Goal: Information Seeking & Learning: Learn about a topic

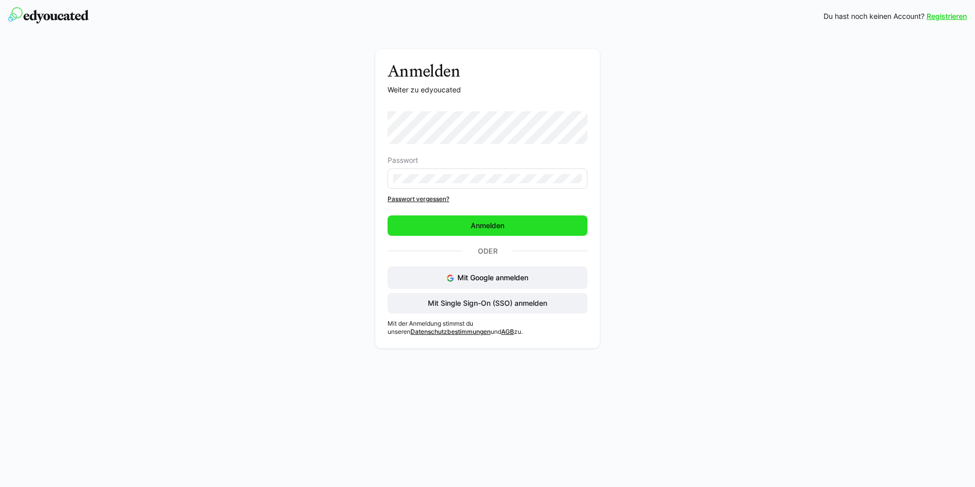
click at [548, 222] on span "Anmelden" at bounding box center [488, 225] width 200 height 20
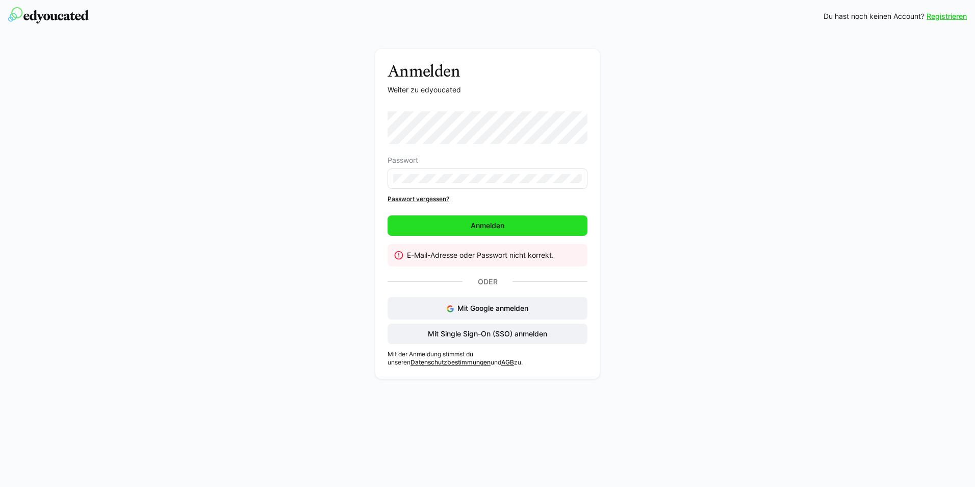
click at [493, 222] on span "Anmelden" at bounding box center [487, 225] width 37 height 10
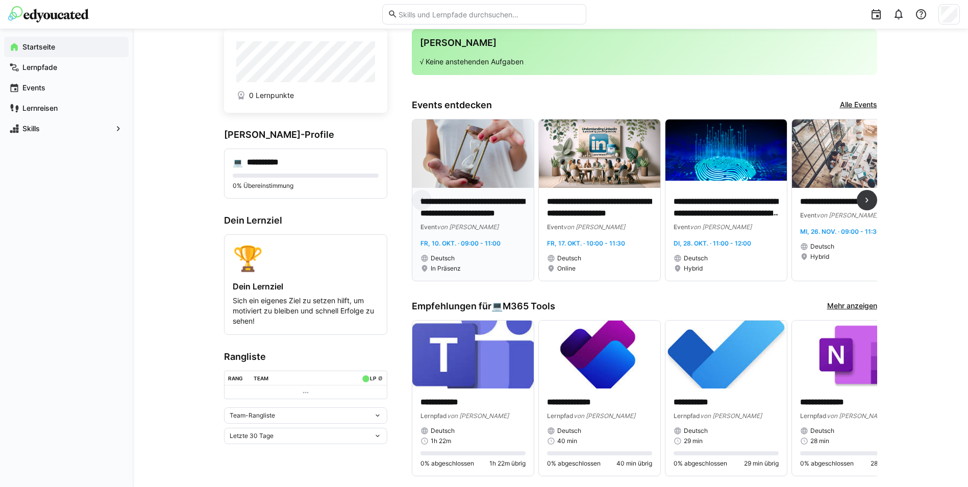
scroll to position [51, 0]
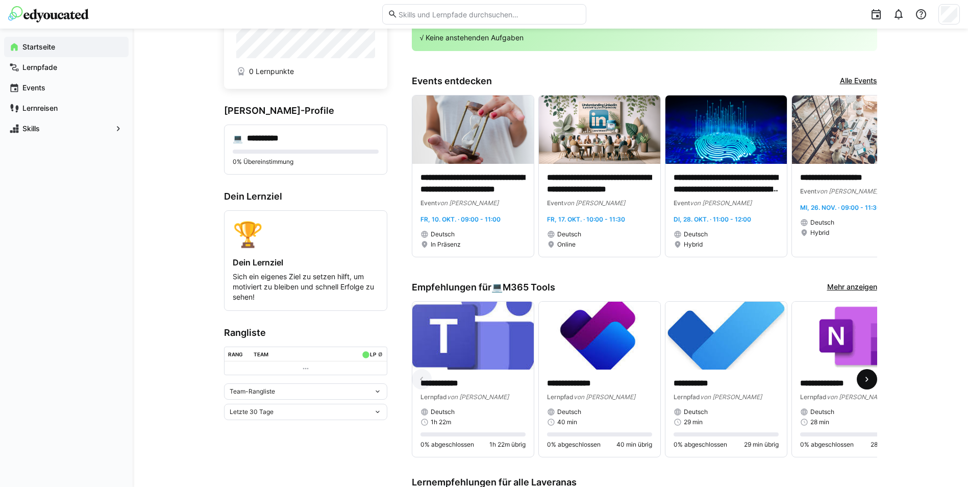
click at [865, 382] on eds-icon at bounding box center [867, 379] width 10 height 10
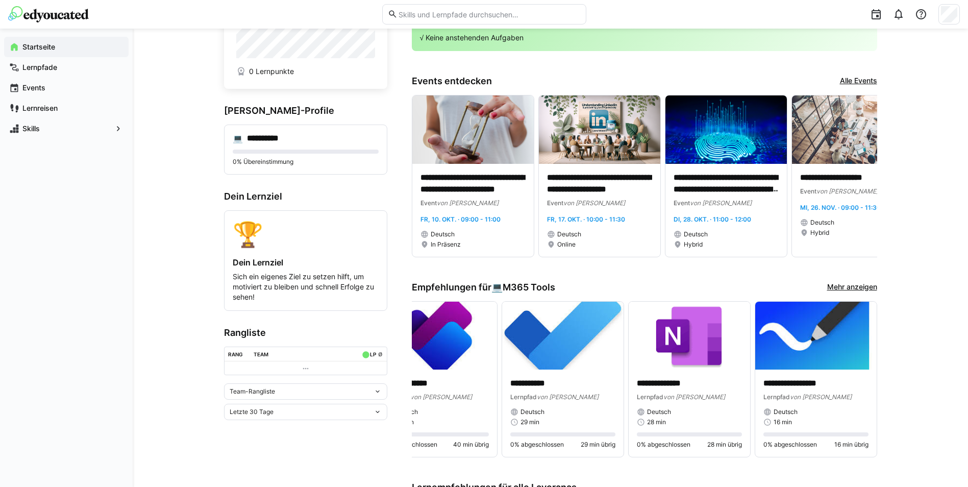
click at [866, 286] on link "Mehr anzeigen" at bounding box center [852, 287] width 50 height 11
click at [855, 81] on link "Alle Events" at bounding box center [858, 80] width 37 height 11
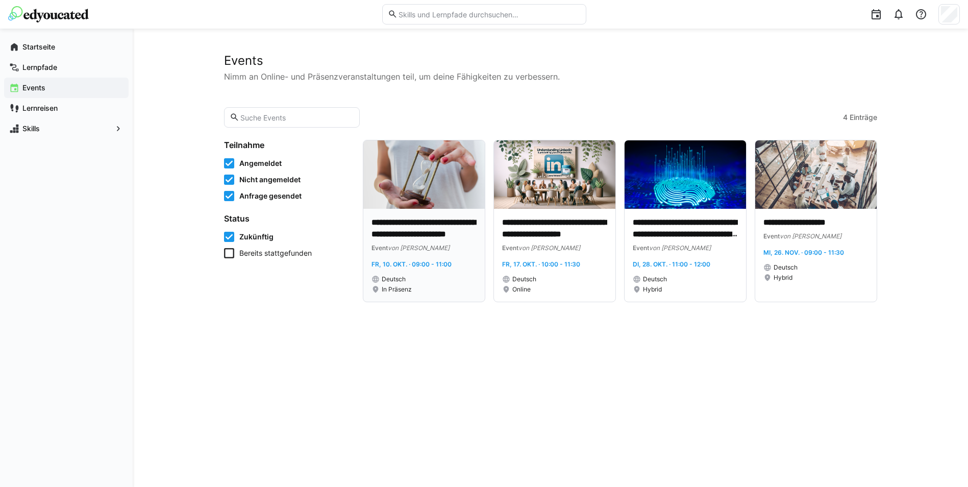
click at [404, 285] on span "In Präsenz" at bounding box center [397, 289] width 30 height 8
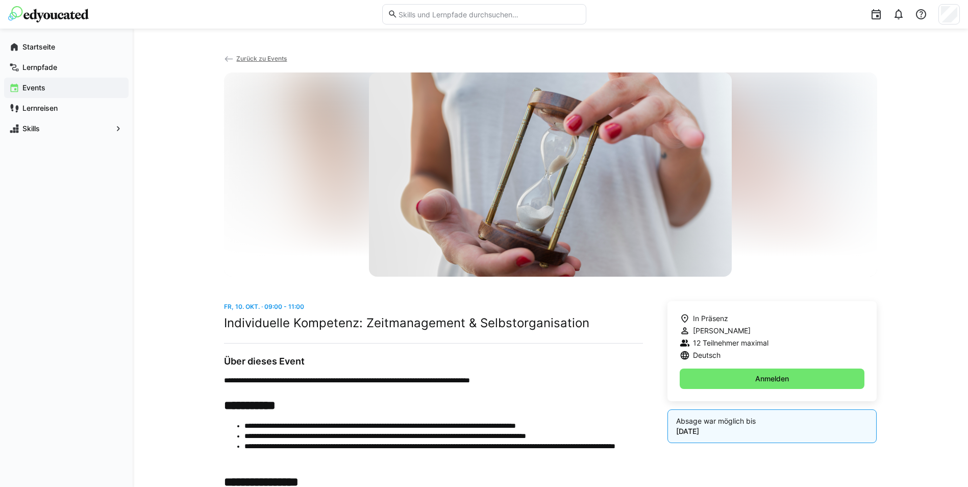
click at [260, 57] on span "Zurück zu Events" at bounding box center [261, 59] width 51 height 8
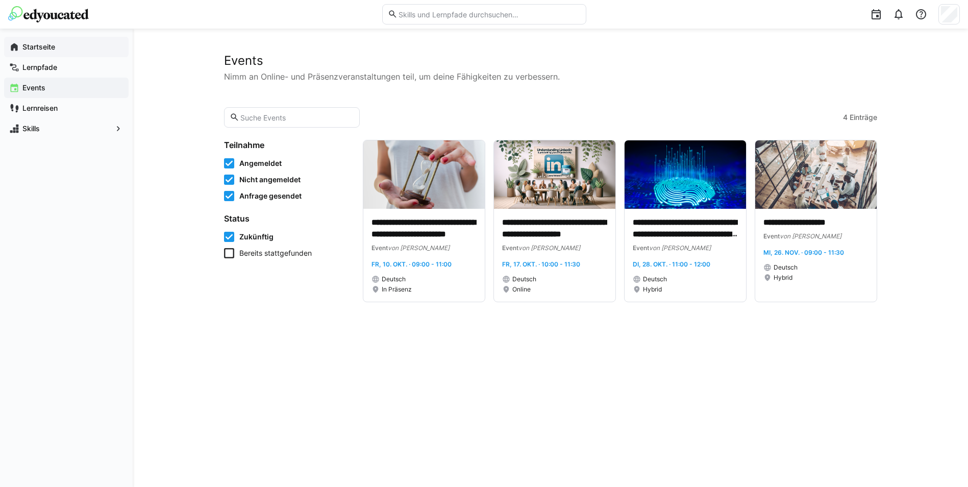
click at [0, 0] on app-navigation-label "Startseite" at bounding box center [0, 0] width 0 height 0
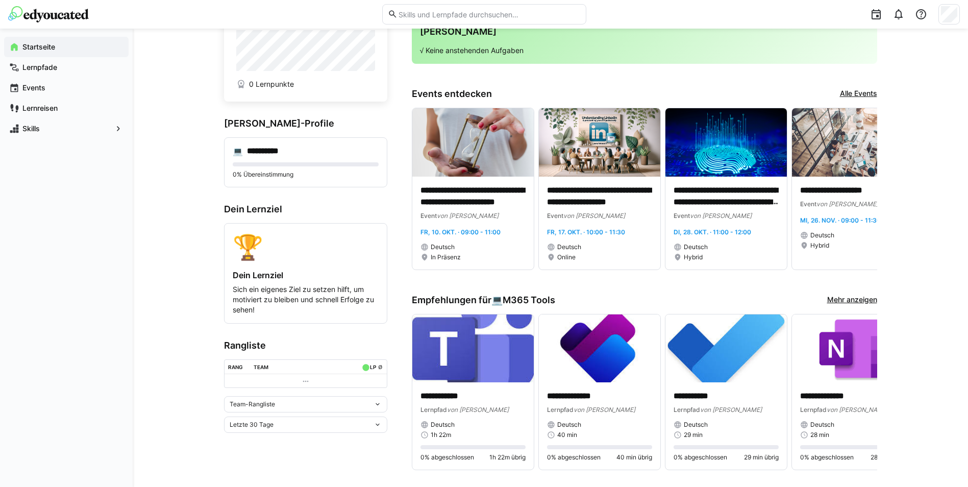
scroll to position [204, 0]
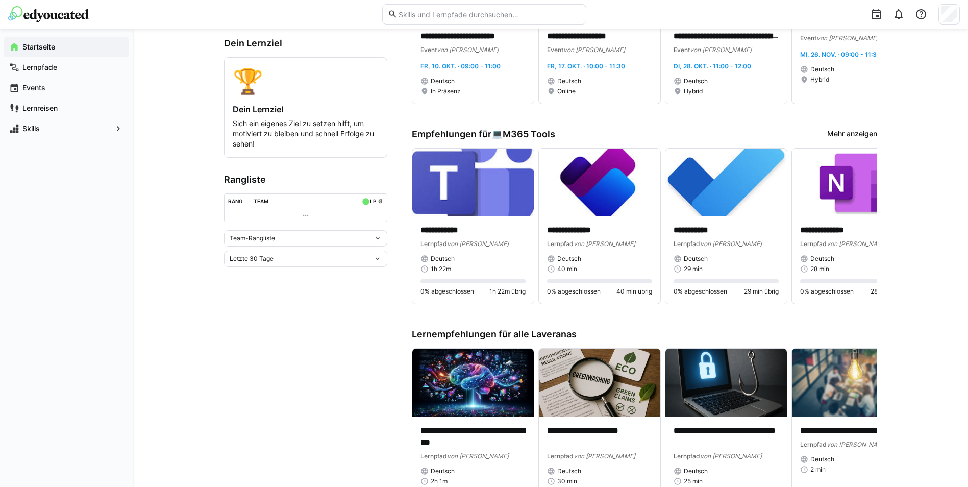
click at [860, 130] on link "Mehr anzeigen" at bounding box center [852, 134] width 50 height 11
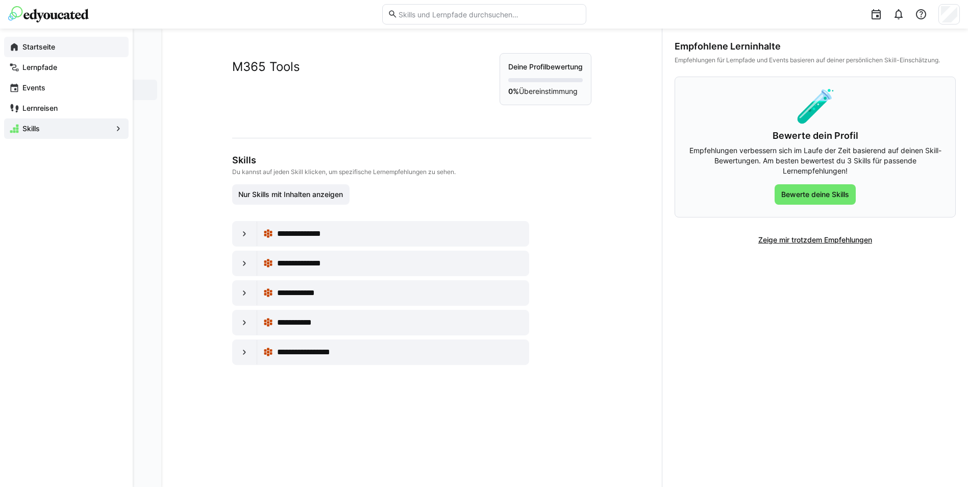
click at [0, 0] on app-navigation-label "Startseite" at bounding box center [0, 0] width 0 height 0
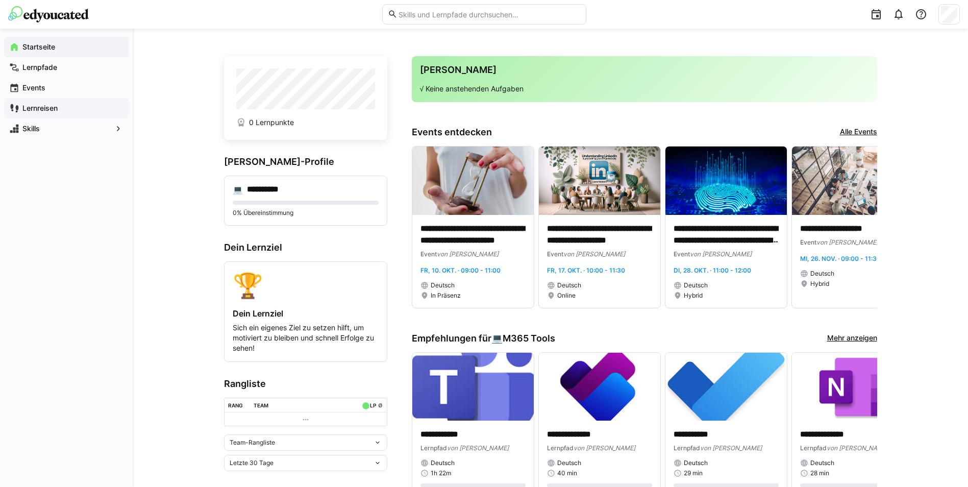
click at [63, 107] on span "Lernreisen" at bounding box center [72, 108] width 103 height 10
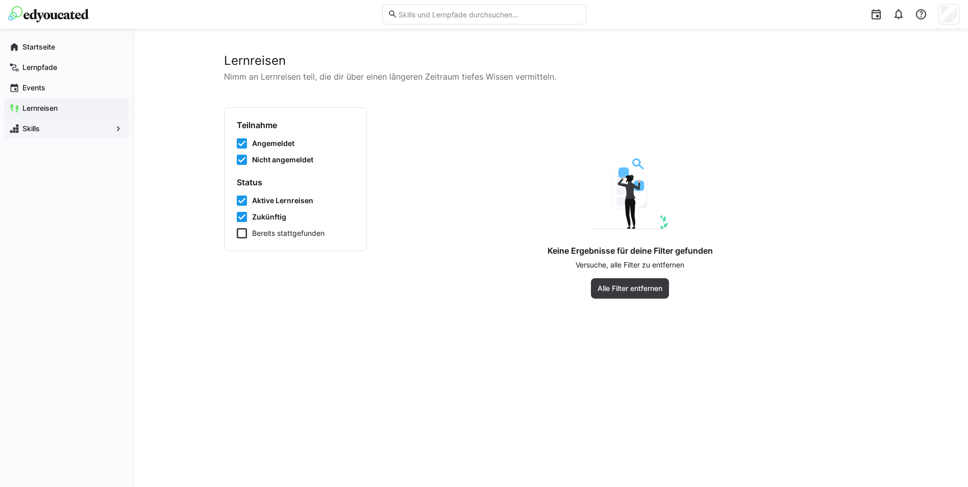
click at [63, 128] on span "Skills" at bounding box center [66, 128] width 91 height 10
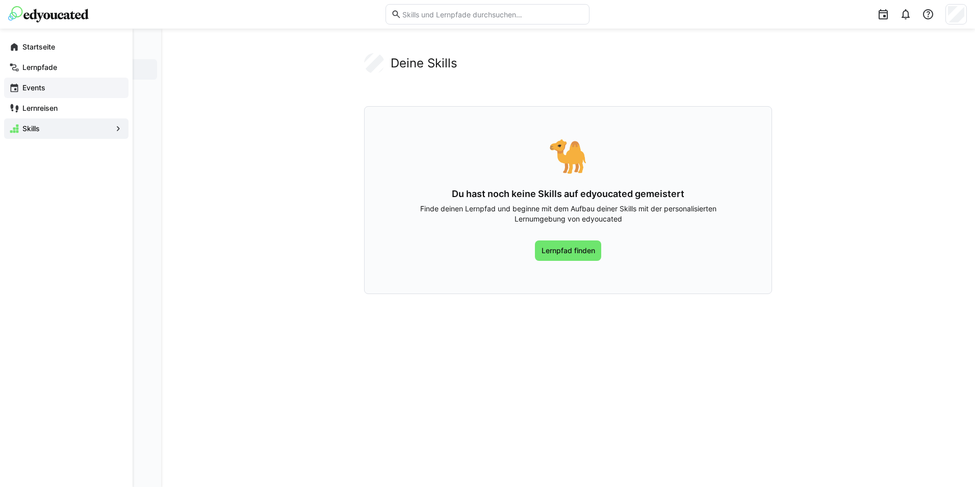
click at [55, 83] on div "Events" at bounding box center [66, 88] width 124 height 20
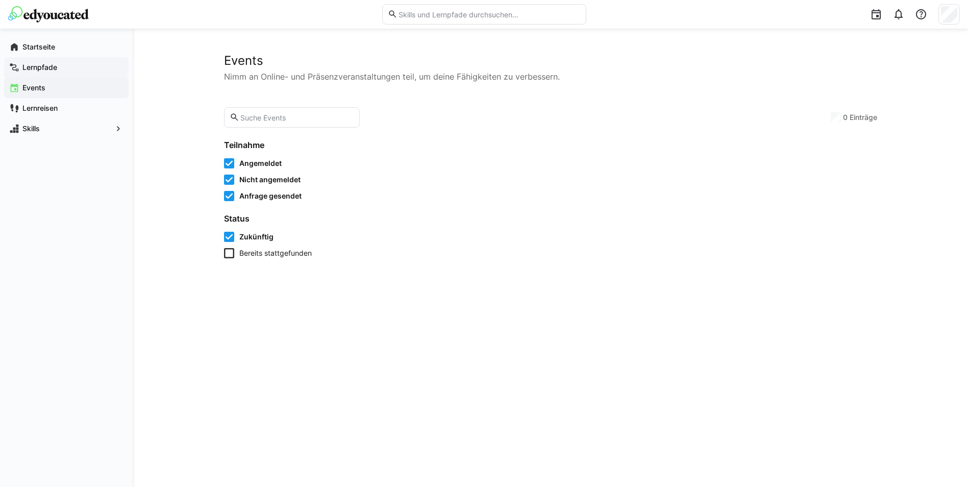
click at [0, 0] on app-navigation-label "Lernpfade" at bounding box center [0, 0] width 0 height 0
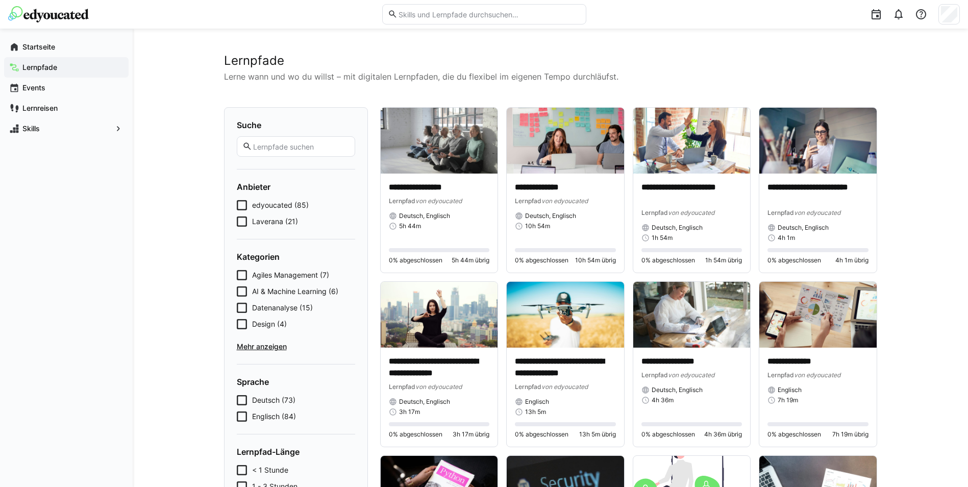
click at [280, 224] on span "Laverana (21)" at bounding box center [275, 221] width 46 height 10
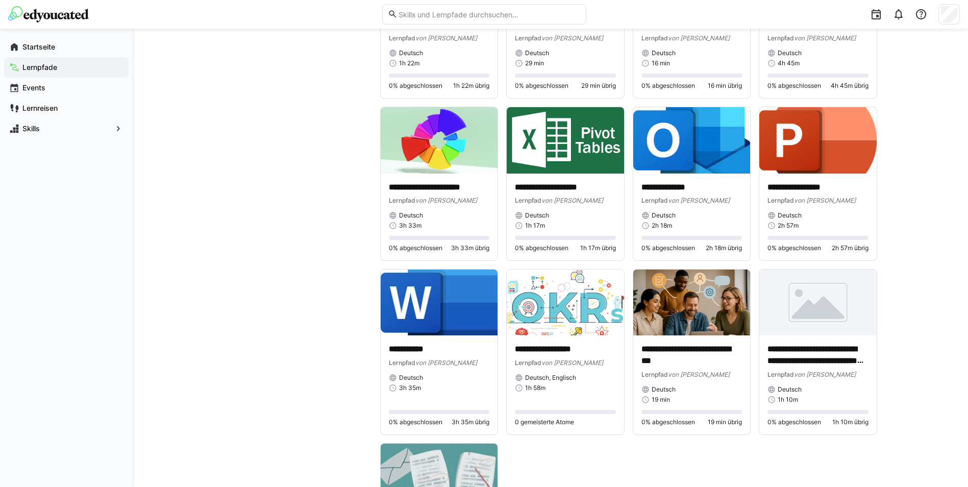
scroll to position [561, 0]
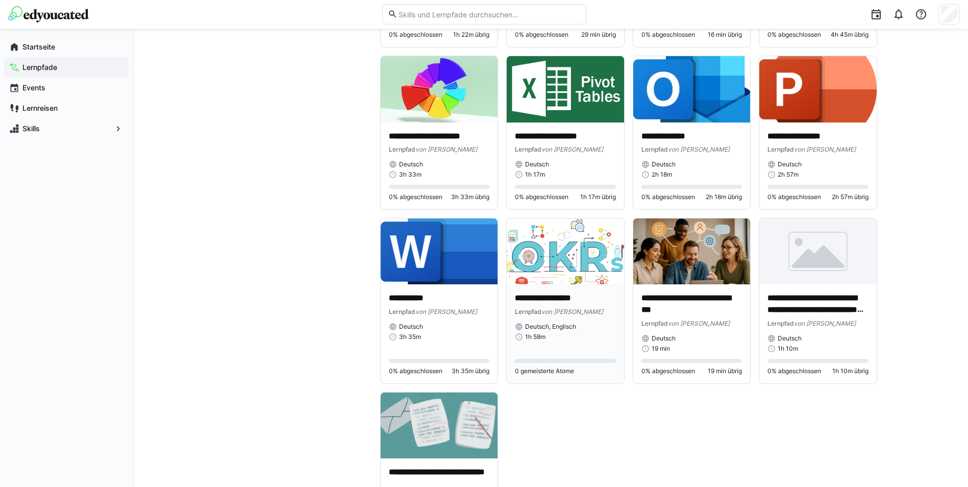
click at [568, 255] on img at bounding box center [565, 251] width 117 height 66
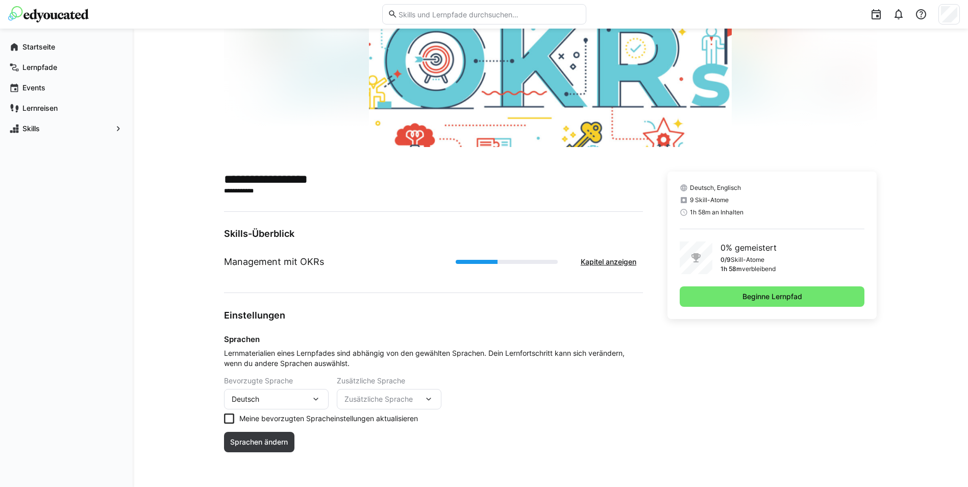
scroll to position [112, 0]
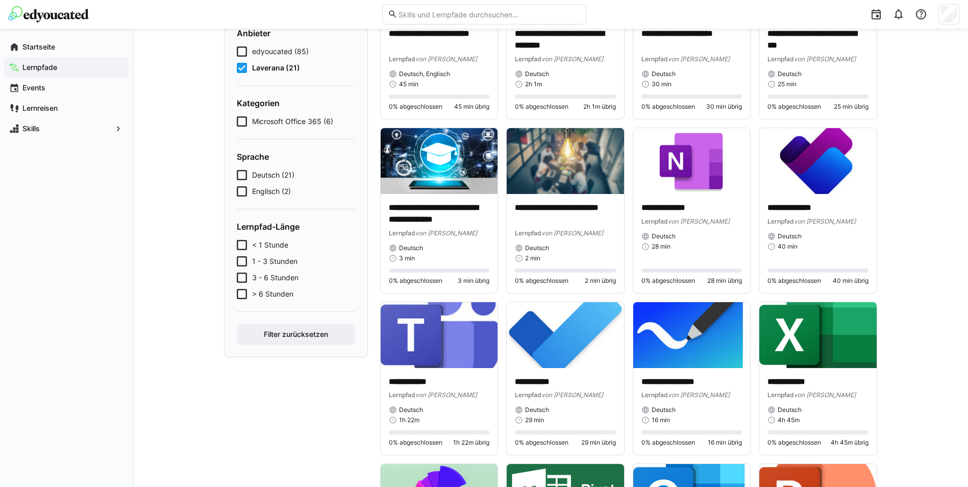
scroll to position [153, 0]
